Goal: Task Accomplishment & Management: Use online tool/utility

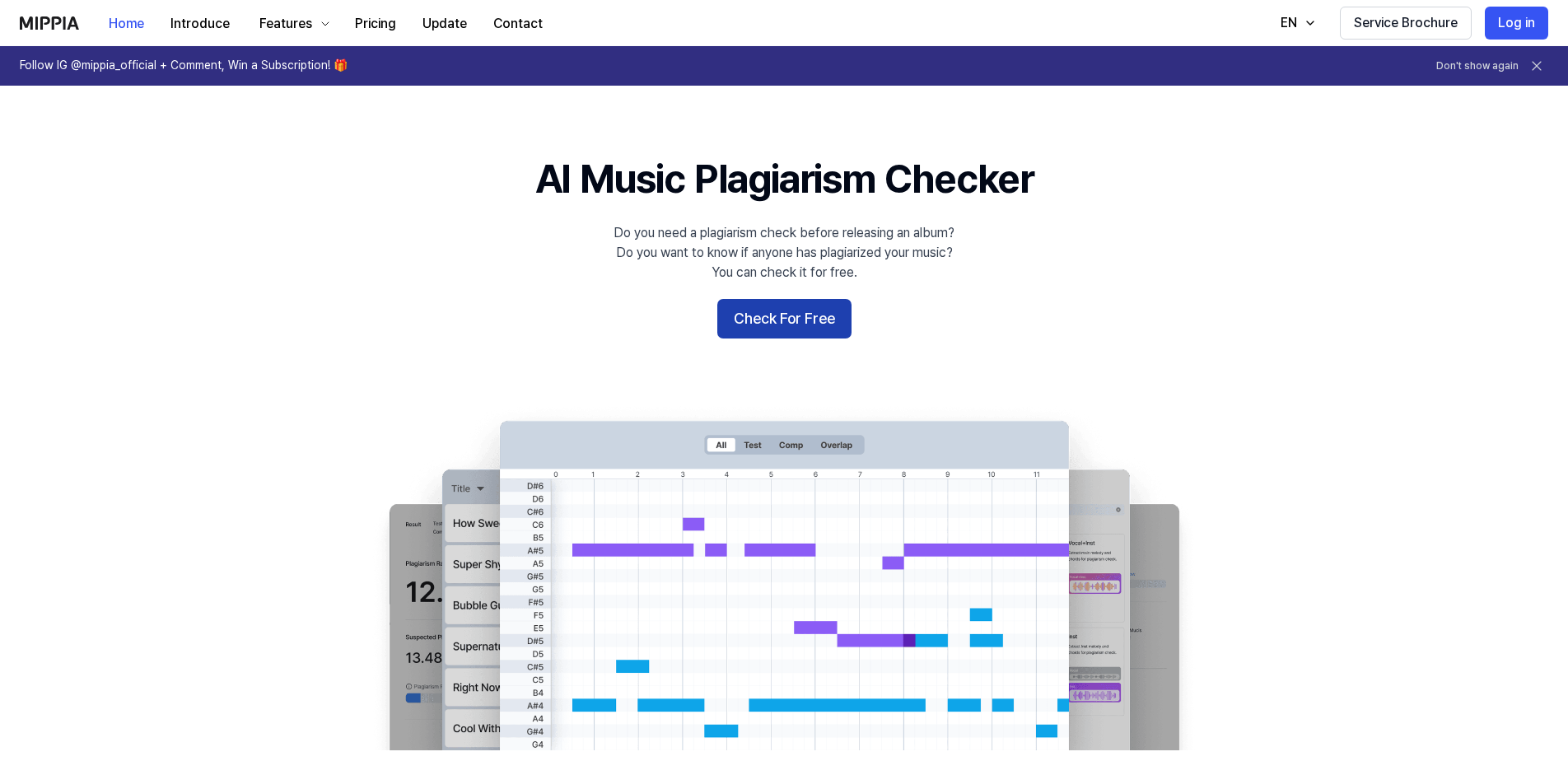
click at [778, 328] on button "Check For Free" at bounding box center [784, 318] width 134 height 40
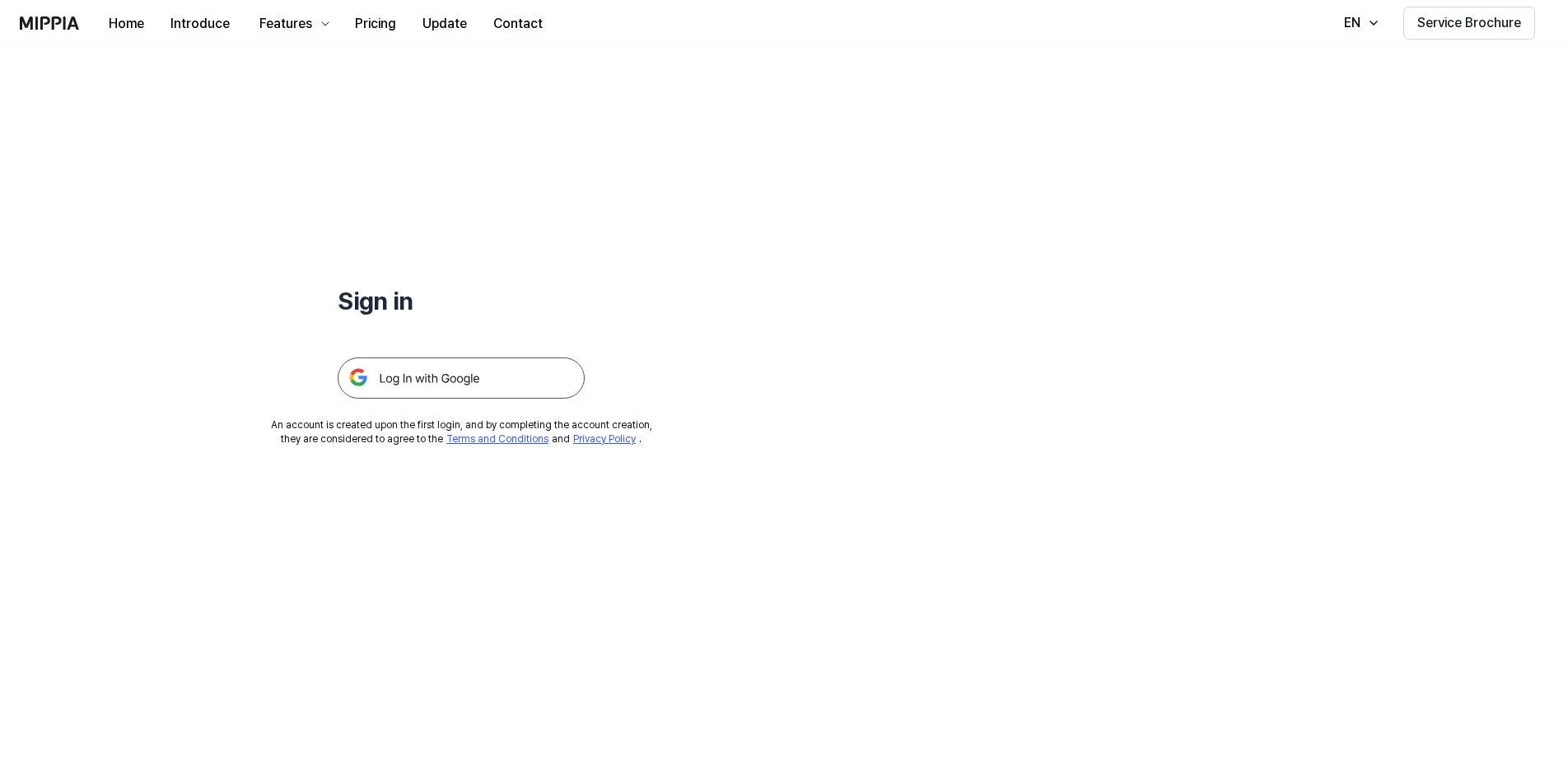
click at [399, 376] on img at bounding box center [461, 378] width 247 height 41
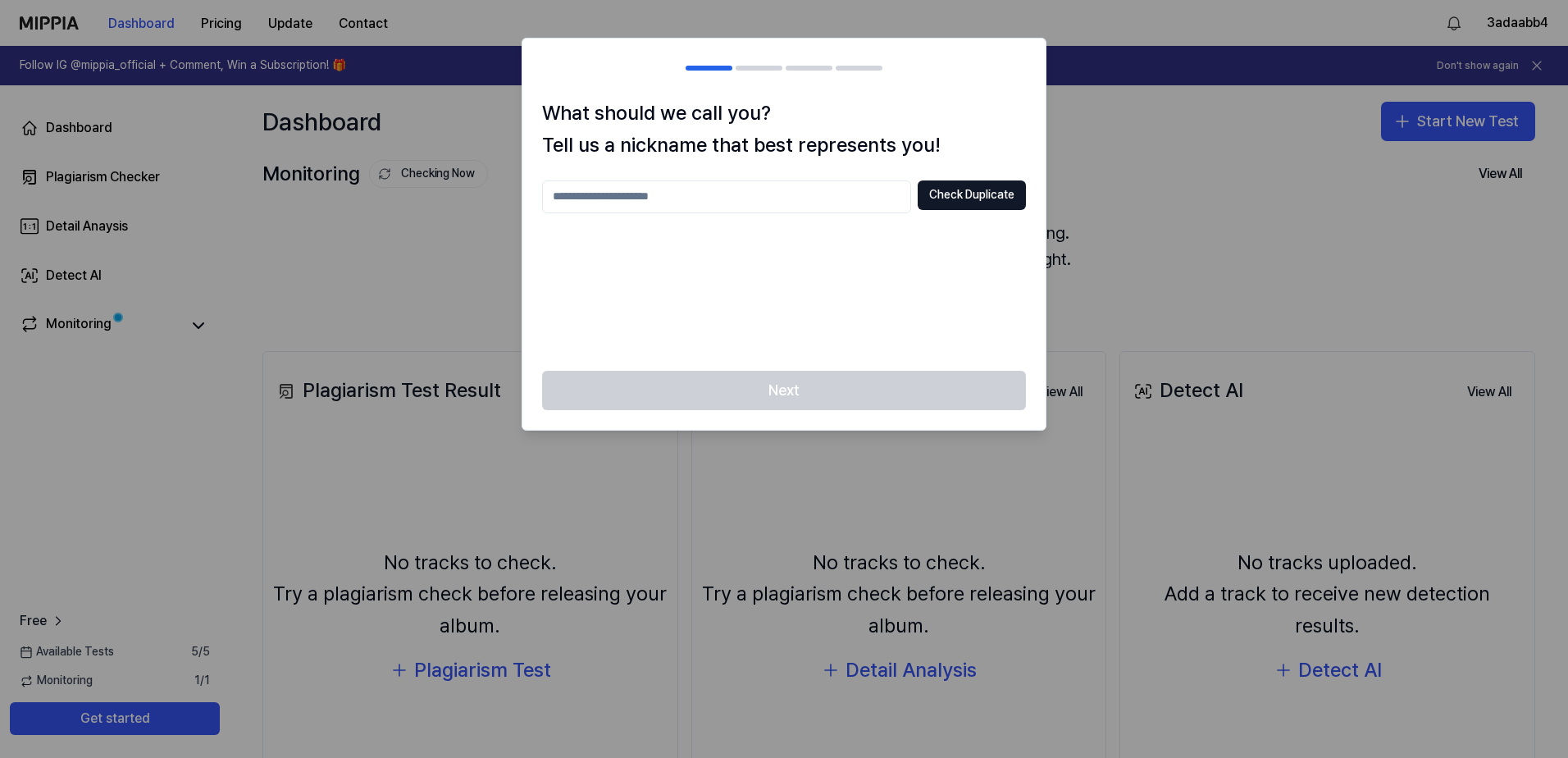
click at [621, 206] on input "text" at bounding box center [726, 197] width 369 height 33
click at [616, 197] on input "****" at bounding box center [726, 197] width 369 height 33
type input "**********"
click at [949, 196] on button "Check Duplicate" at bounding box center [972, 195] width 108 height 30
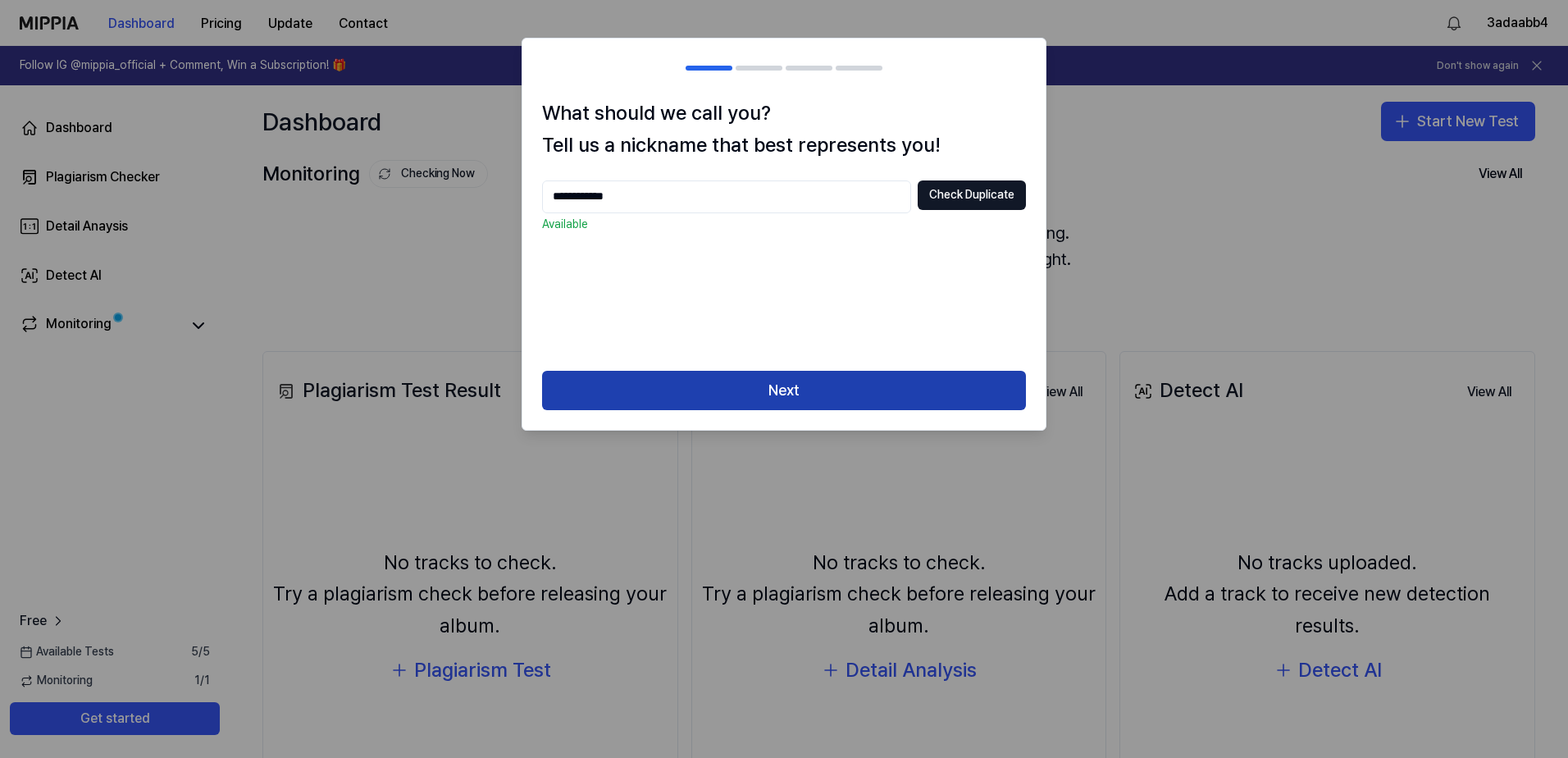
click at [755, 394] on button "Next" at bounding box center [784, 390] width 484 height 40
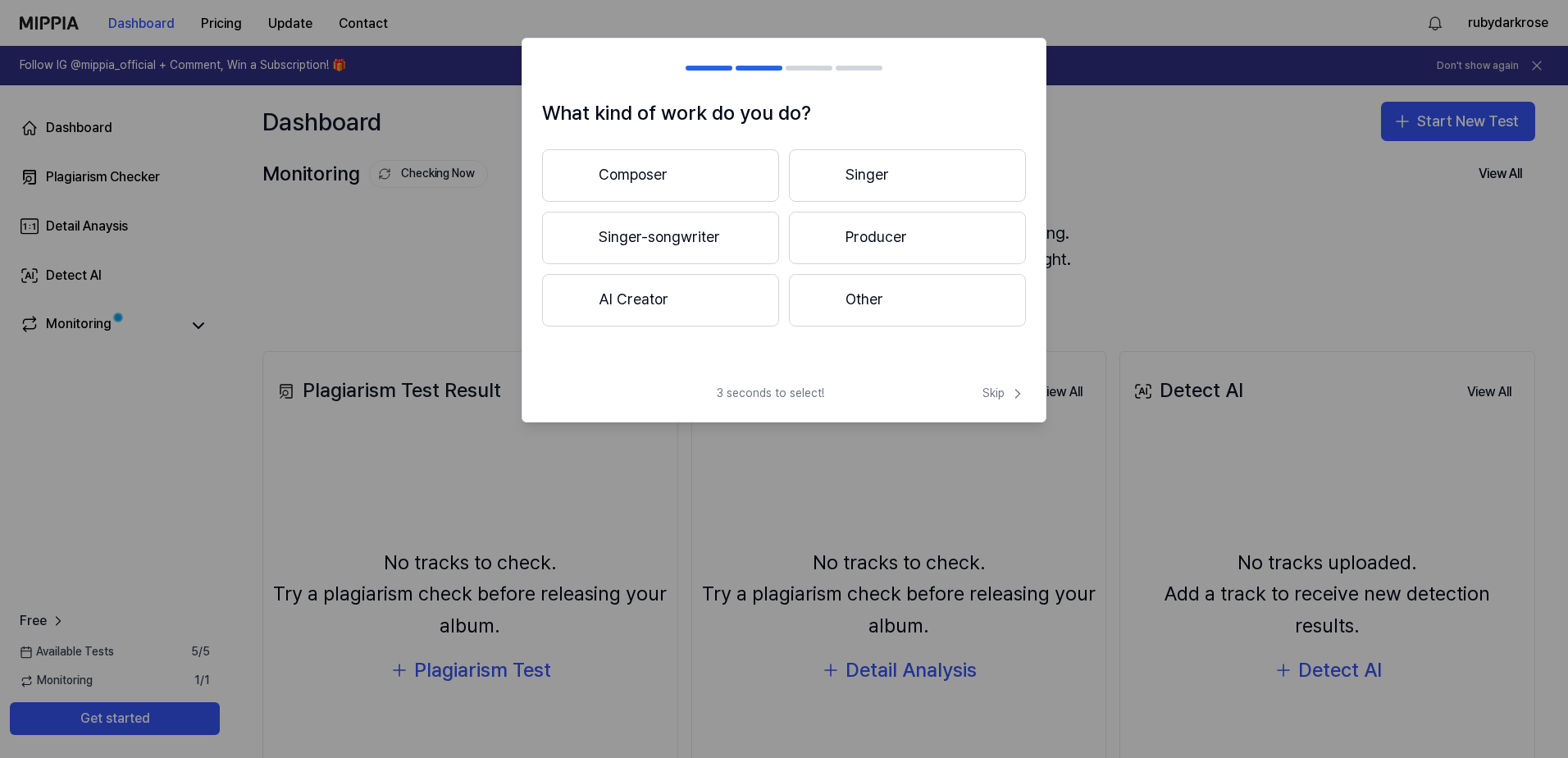
click at [877, 227] on button "Producer" at bounding box center [907, 238] width 237 height 53
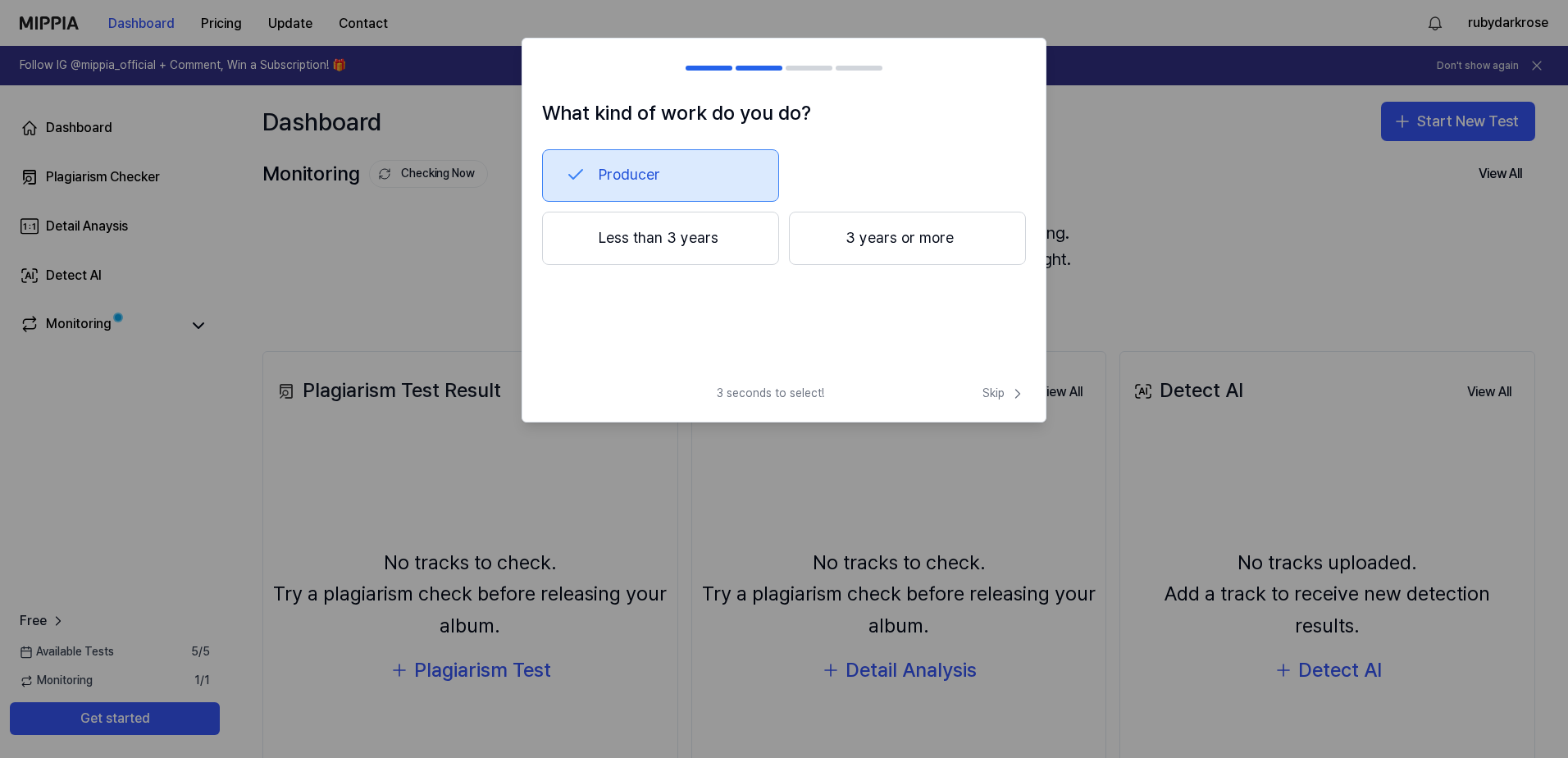
click at [671, 241] on button "Less than 3 years" at bounding box center [660, 239] width 237 height 54
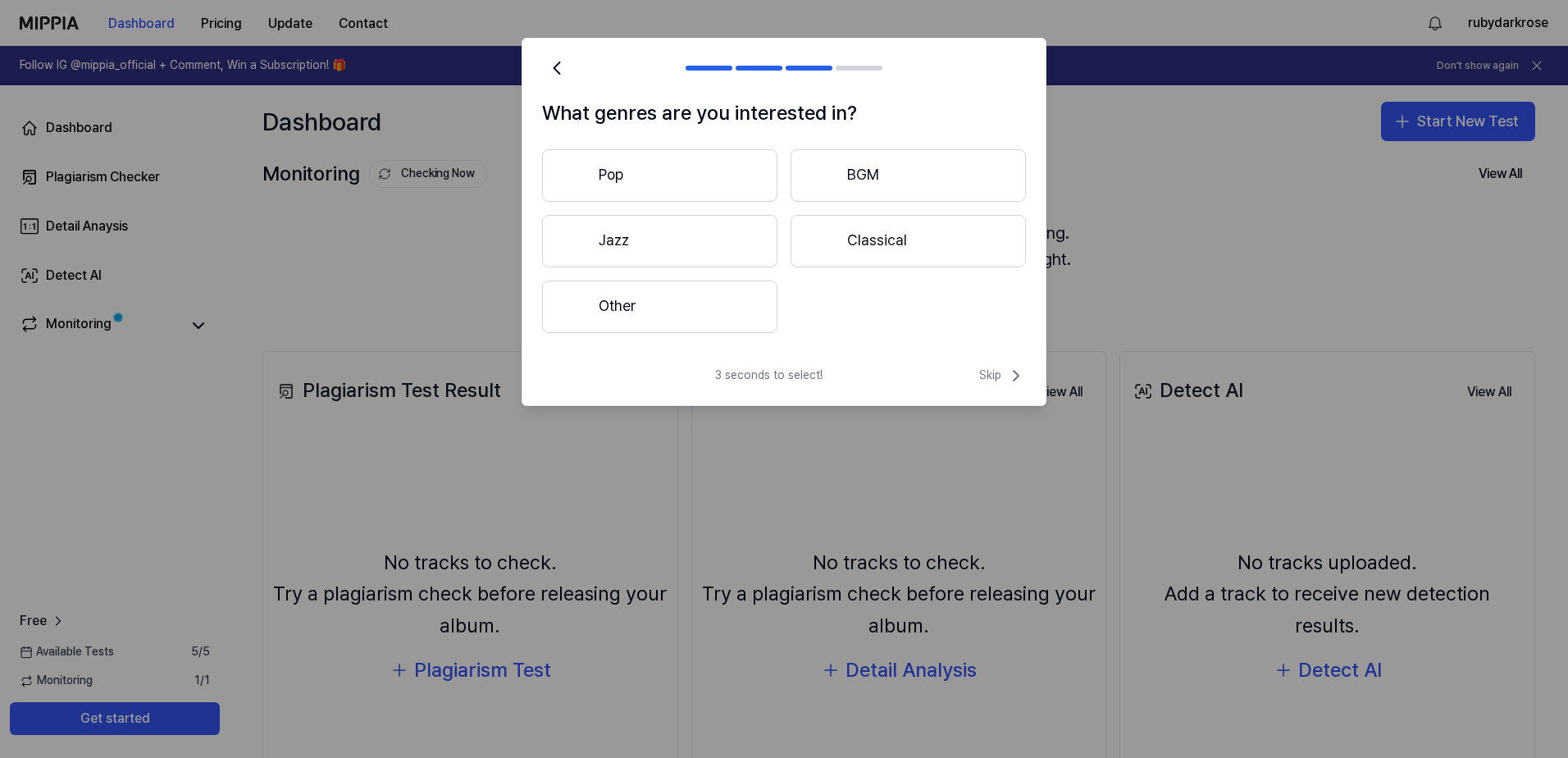
drag, startPoint x: 661, startPoint y: 350, endPoint x: 657, endPoint y: 338, distance: 12.6
click at [660, 346] on div "What genres are you interested in? Pop BGM Jazz Classical Other" at bounding box center [784, 225] width 524 height 255
click at [644, 316] on button "Other" at bounding box center [659, 306] width 235 height 53
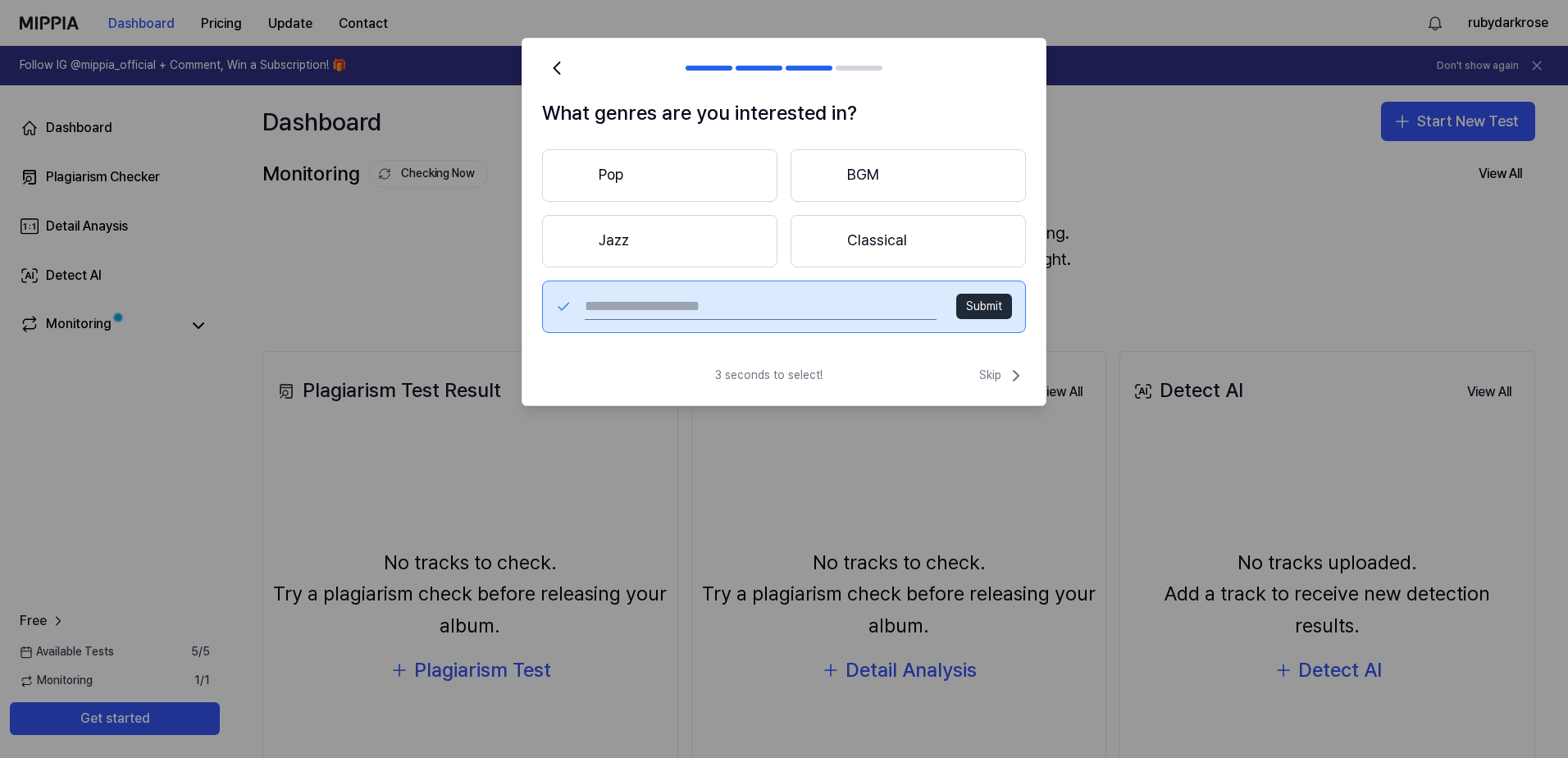
click at [625, 255] on button "Jazz" at bounding box center [659, 241] width 235 height 53
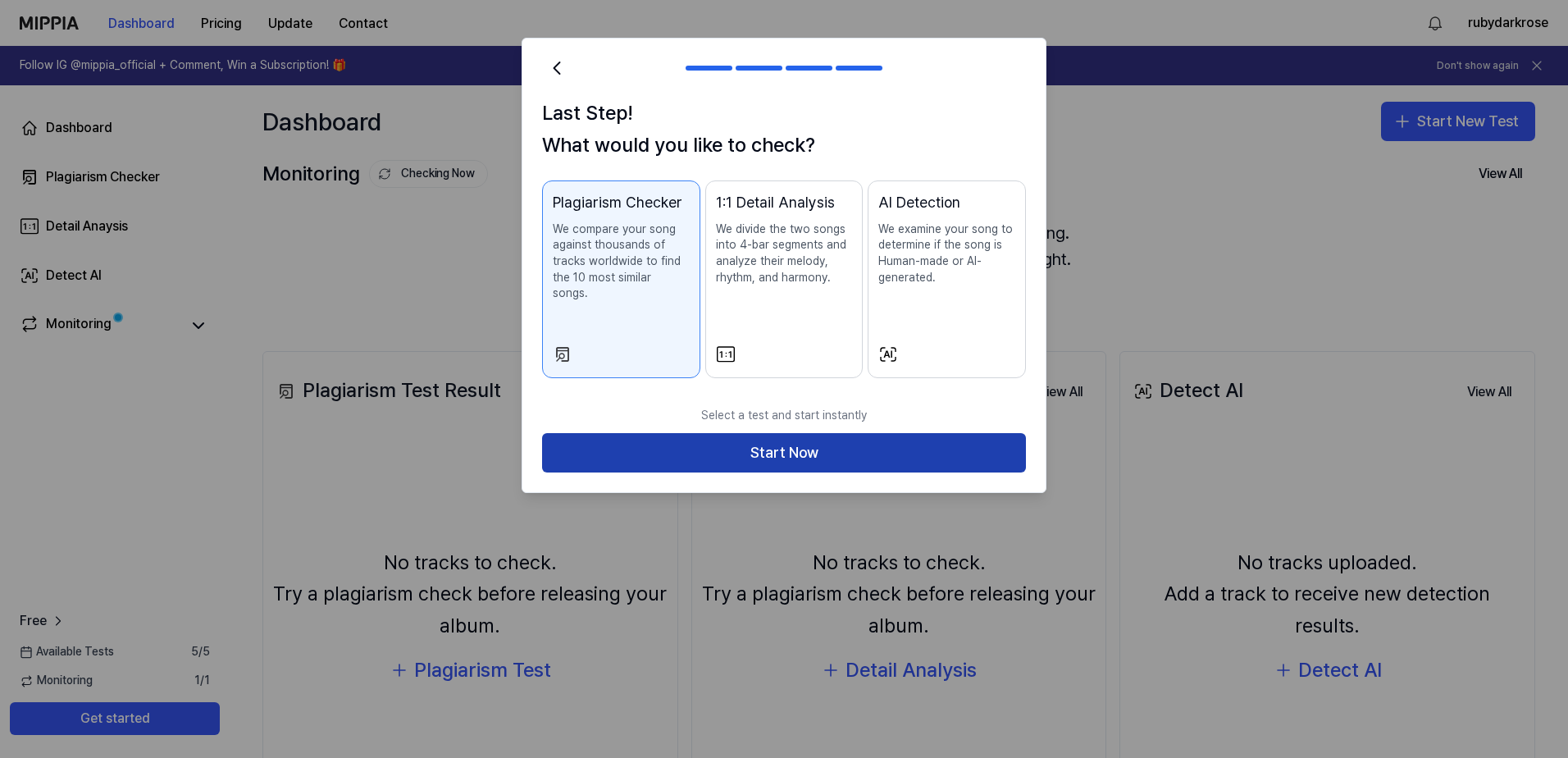
click at [716, 436] on button "Start Now" at bounding box center [784, 453] width 484 height 40
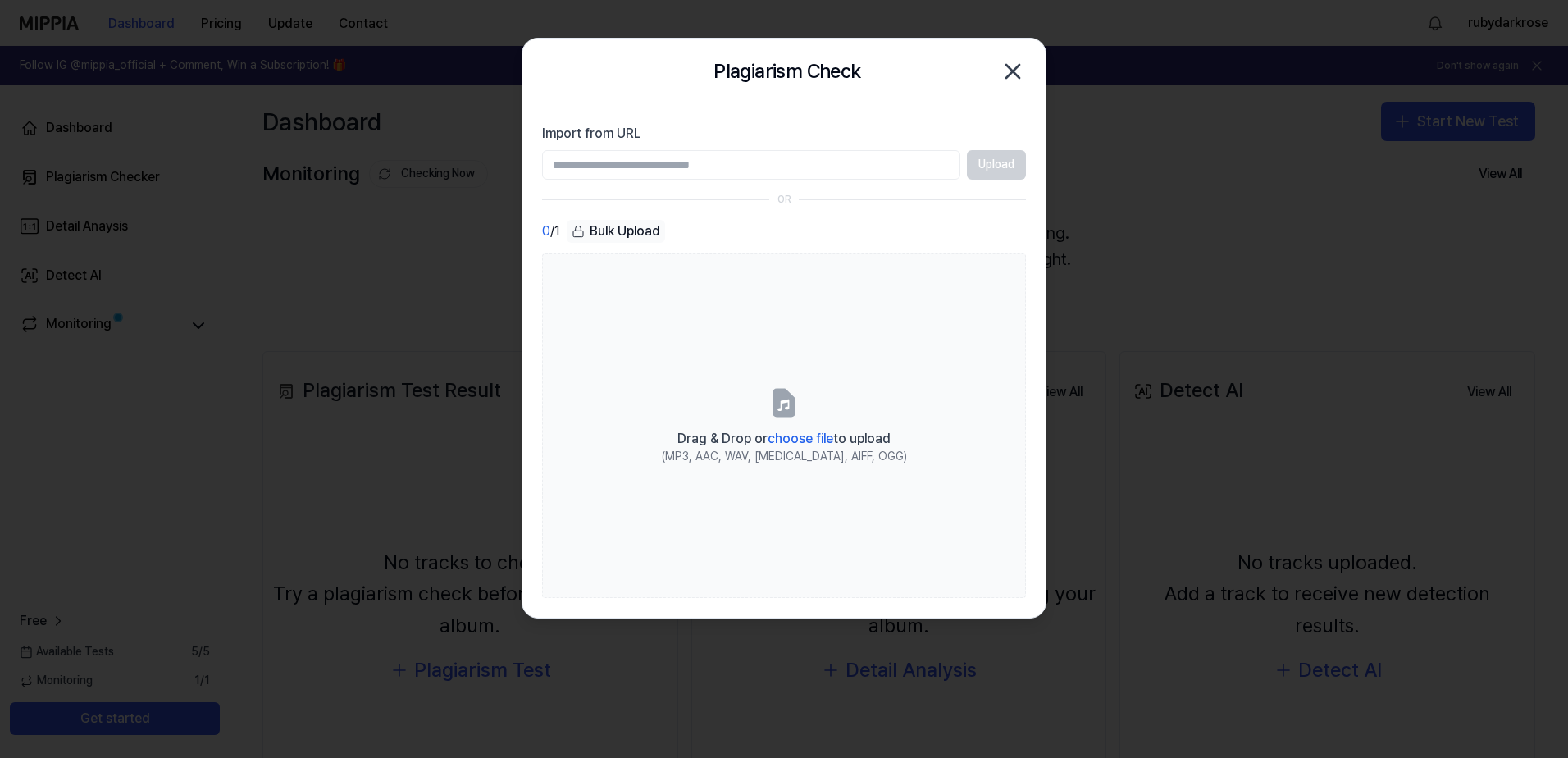
paste input "**********"
type input "**********"
click at [988, 170] on button "Upload" at bounding box center [996, 165] width 59 height 30
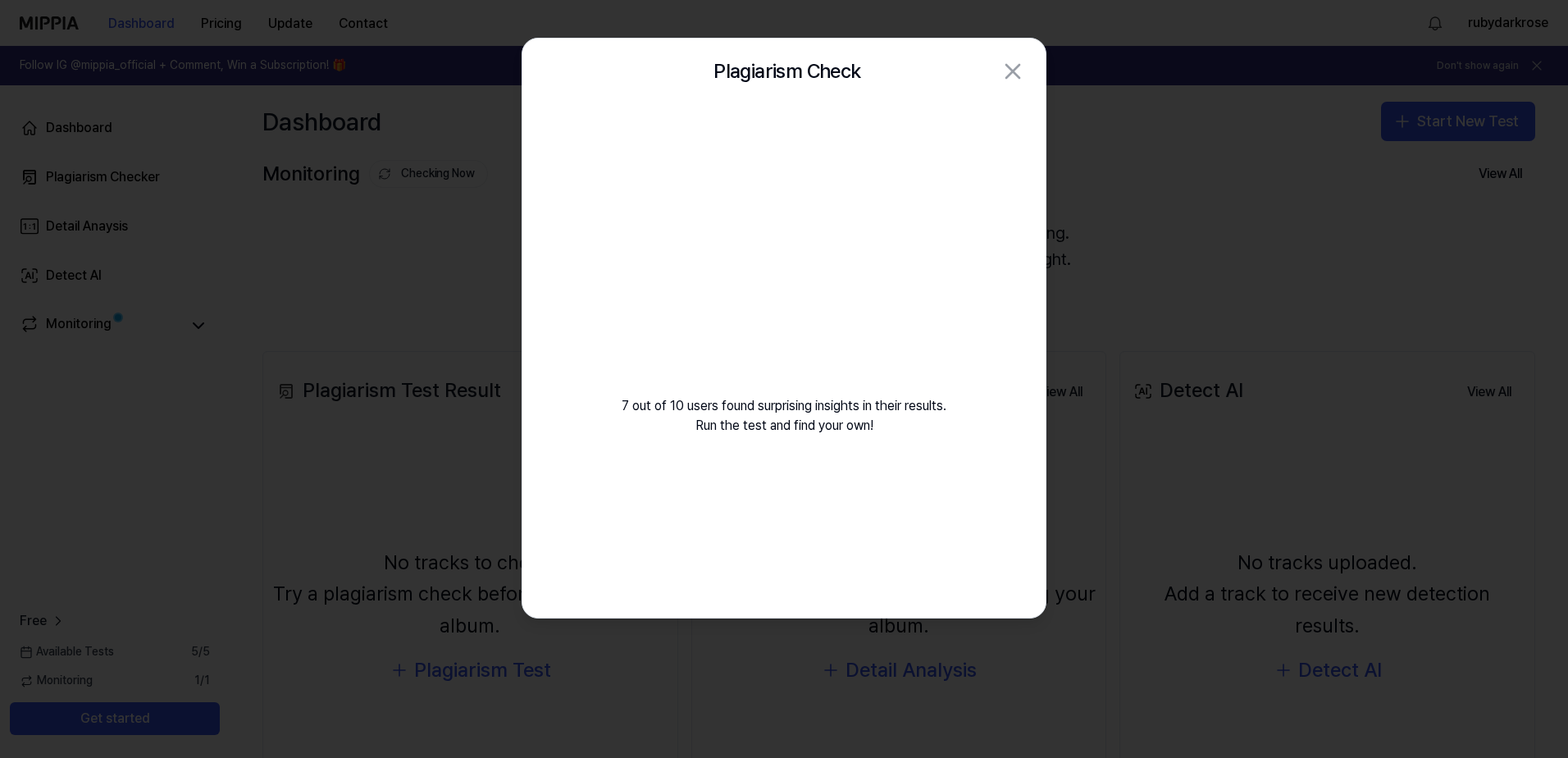
click at [658, 437] on div "7 out of 10 users found surprising insights in their results. Run the test and …" at bounding box center [784, 290] width 524 height 371
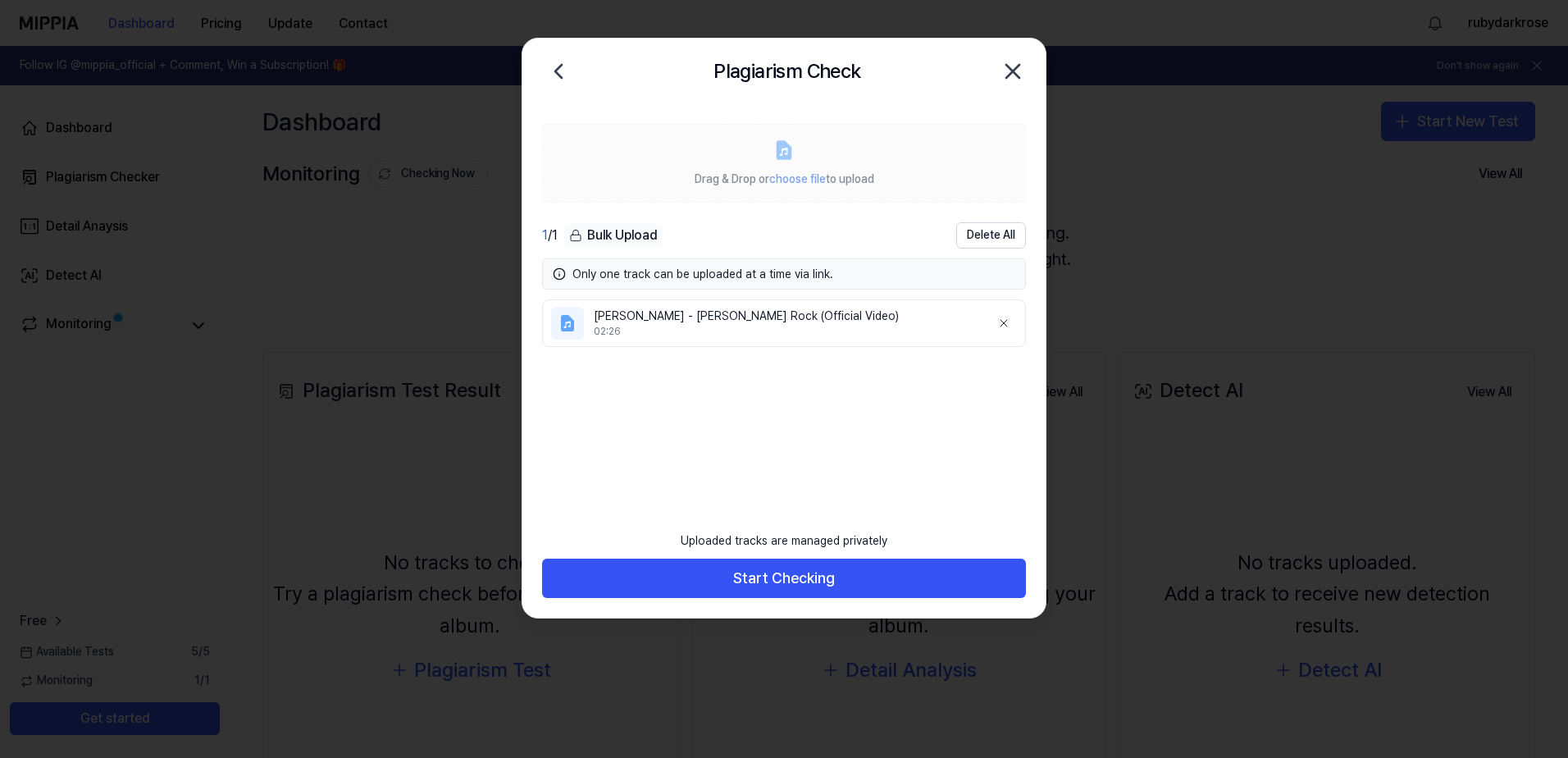
click at [777, 148] on icon at bounding box center [784, 150] width 14 height 18
click at [565, 68] on icon at bounding box center [559, 71] width 26 height 26
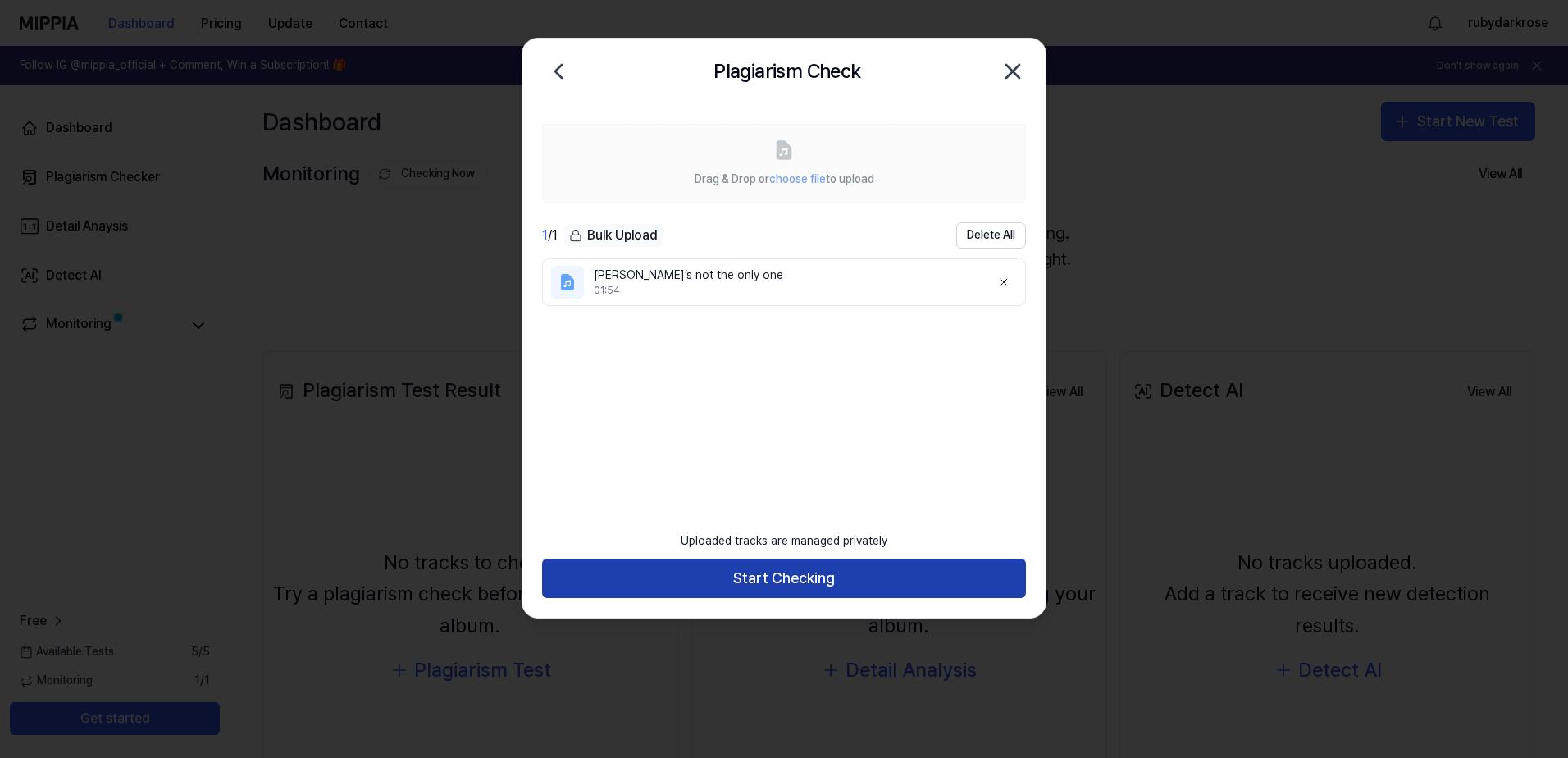
click at [762, 584] on button "Start Checking" at bounding box center [784, 578] width 484 height 40
